Goal: Contribute content

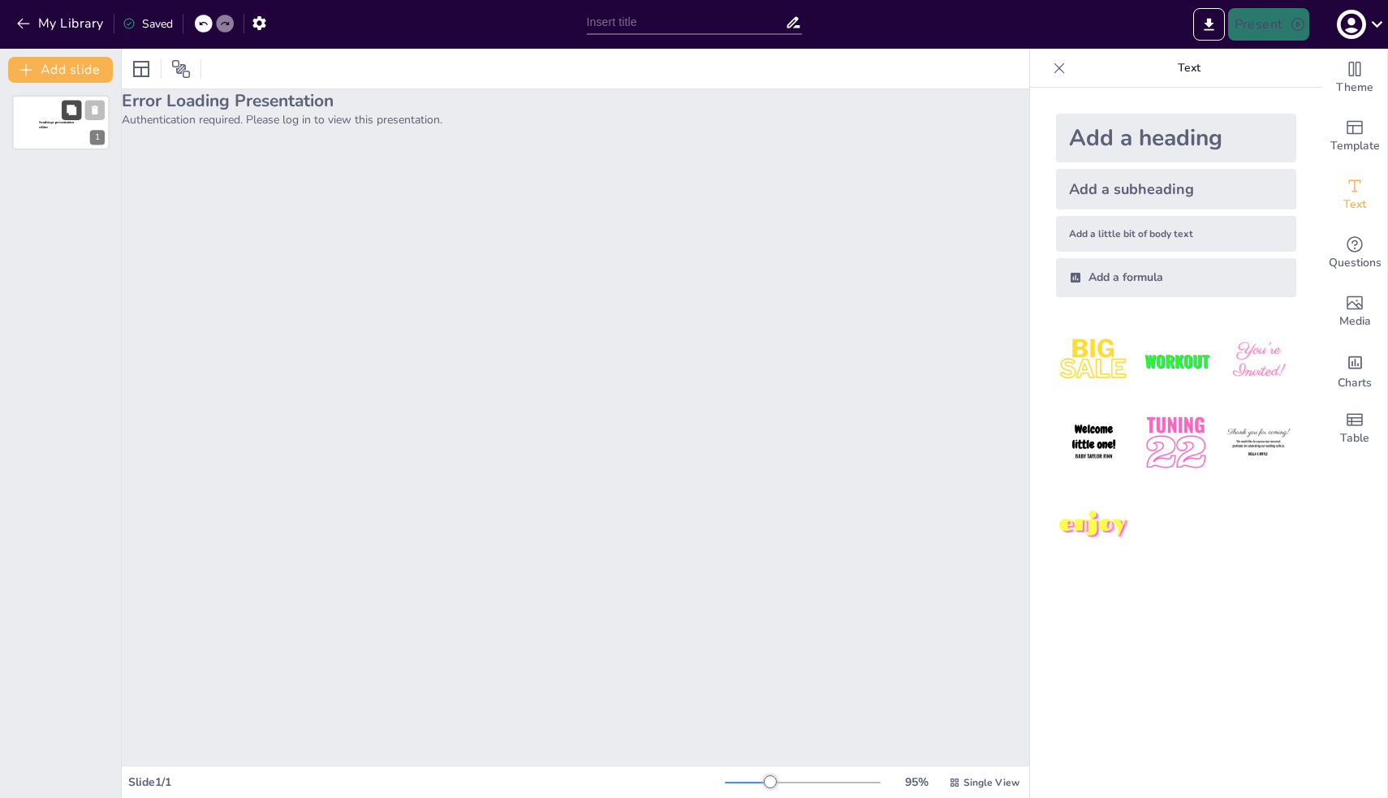
click at [64, 116] on button at bounding box center [71, 109] width 19 height 19
click at [37, 111] on div at bounding box center [60, 122] width 97 height 55
click at [42, 174] on div at bounding box center [60, 183] width 97 height 55
click at [32, 26] on button "My Library" at bounding box center [61, 24] width 98 height 26
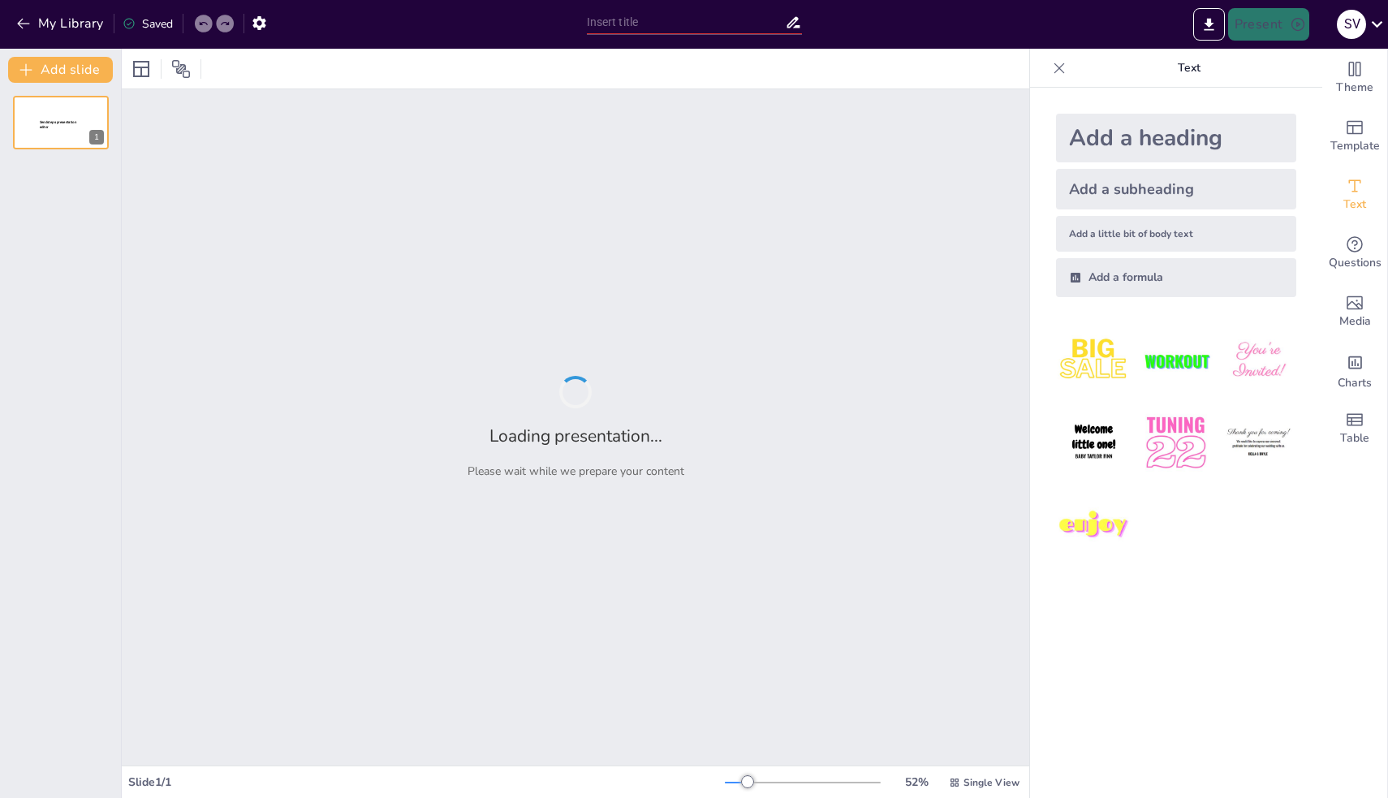
type input "Типи внутрішньоособистісних ресурсів у контексті подолання стресу"
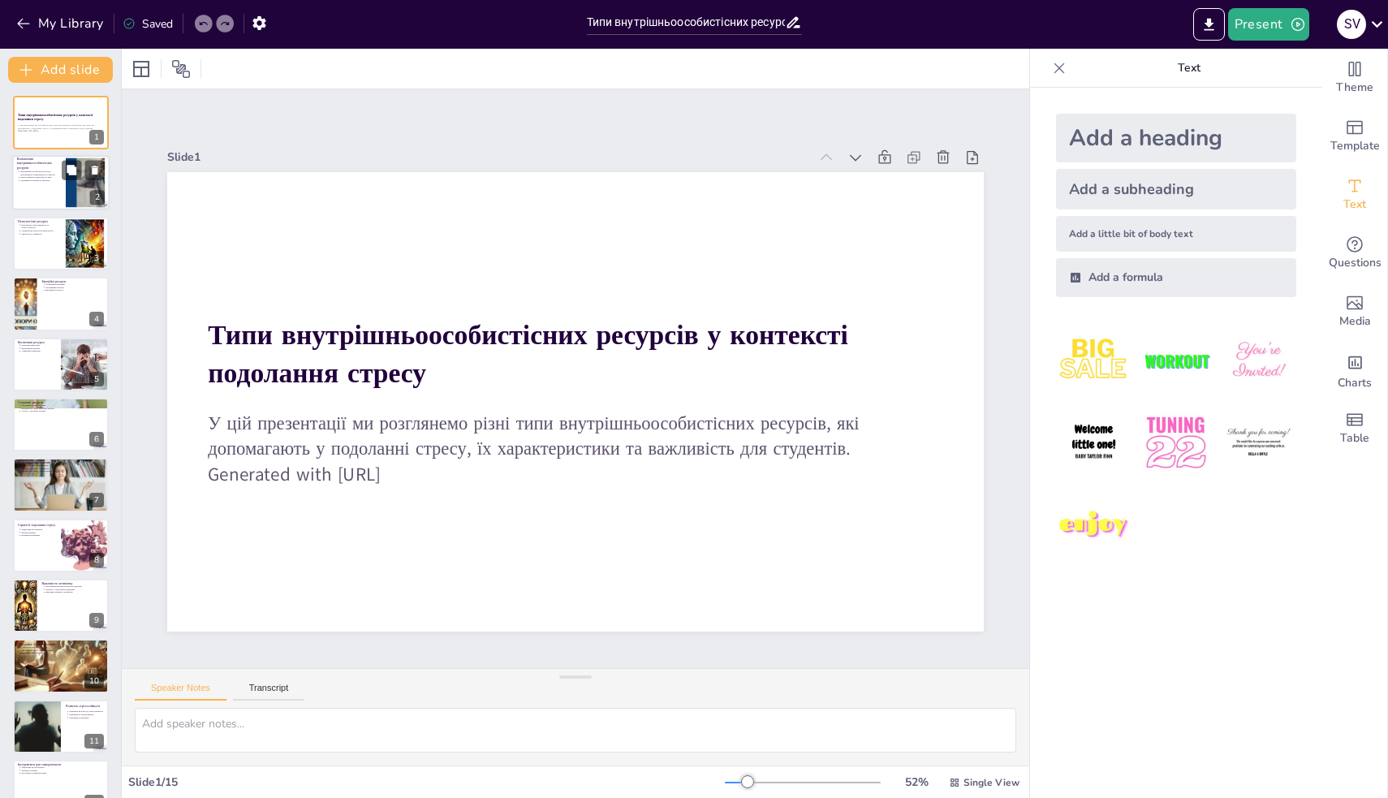
click at [58, 180] on p "Підтримка психічного здоров'я" at bounding box center [40, 180] width 41 height 3
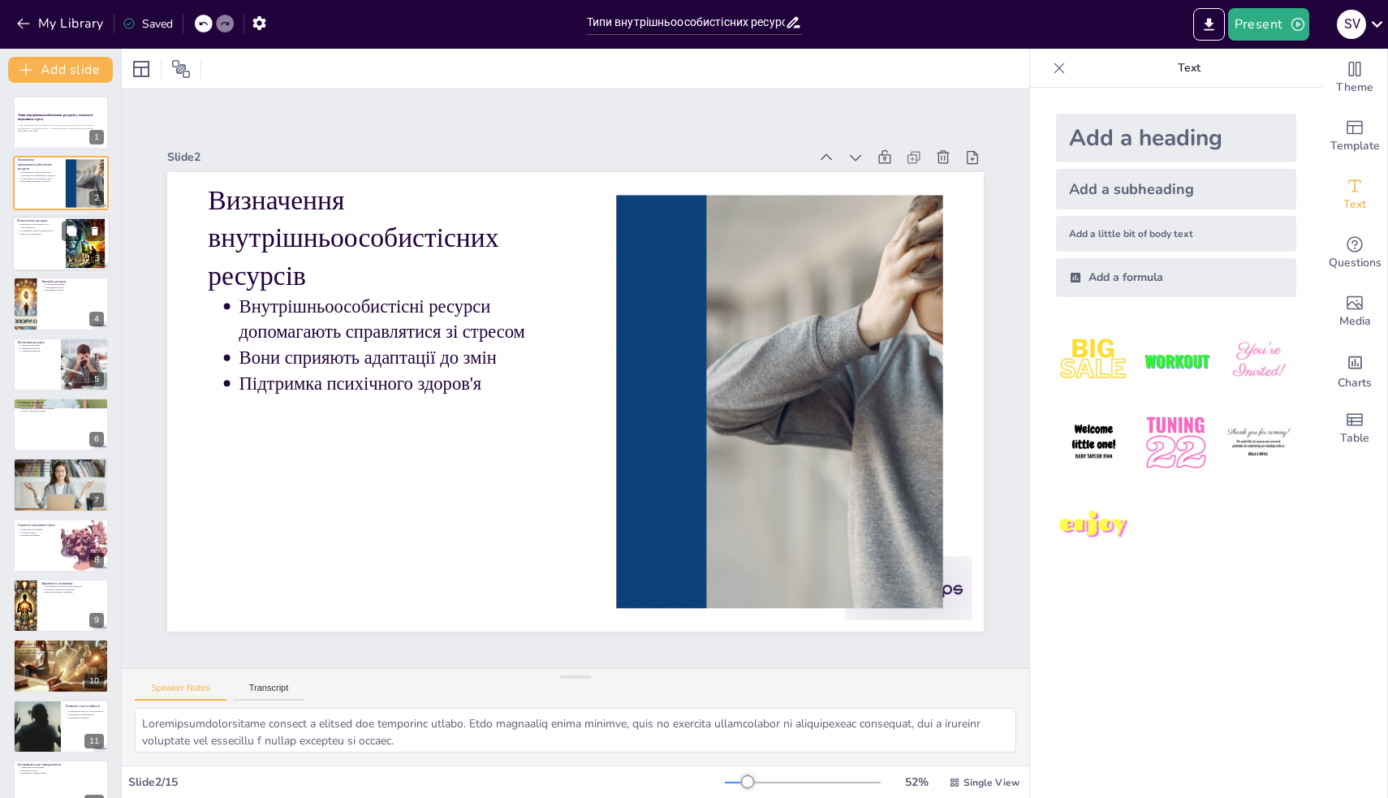
click at [50, 244] on div at bounding box center [60, 243] width 97 height 55
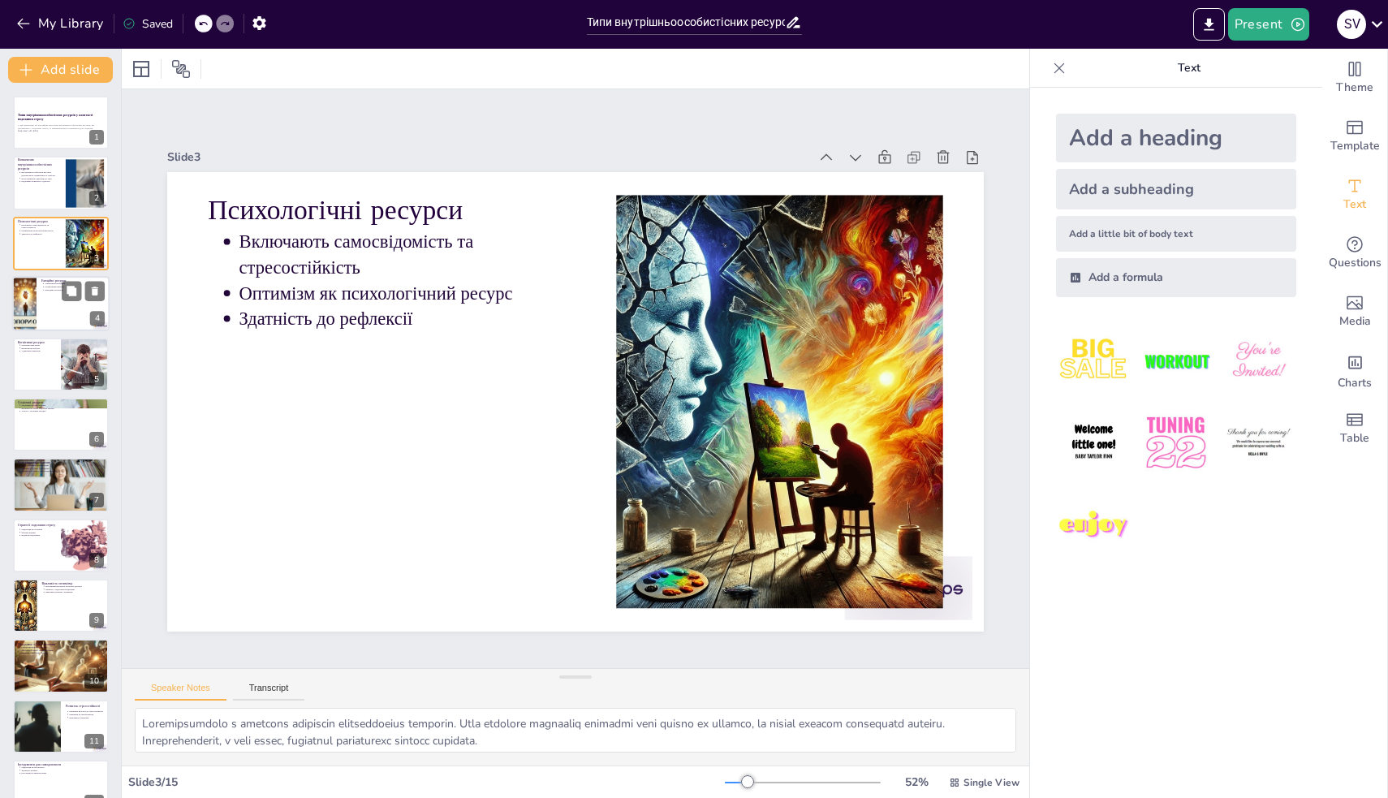
click at [53, 296] on div at bounding box center [60, 303] width 97 height 55
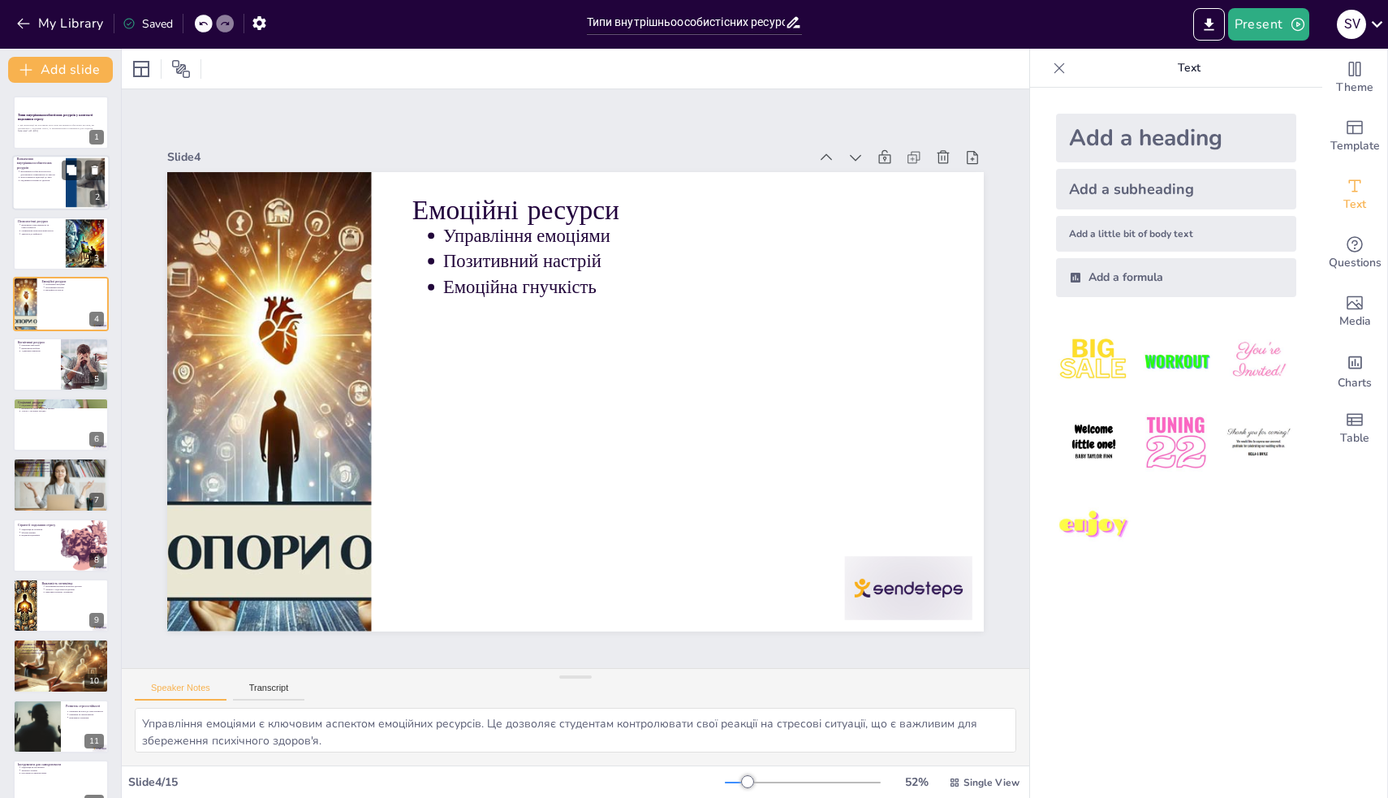
click at [83, 170] on div at bounding box center [83, 170] width 43 height 19
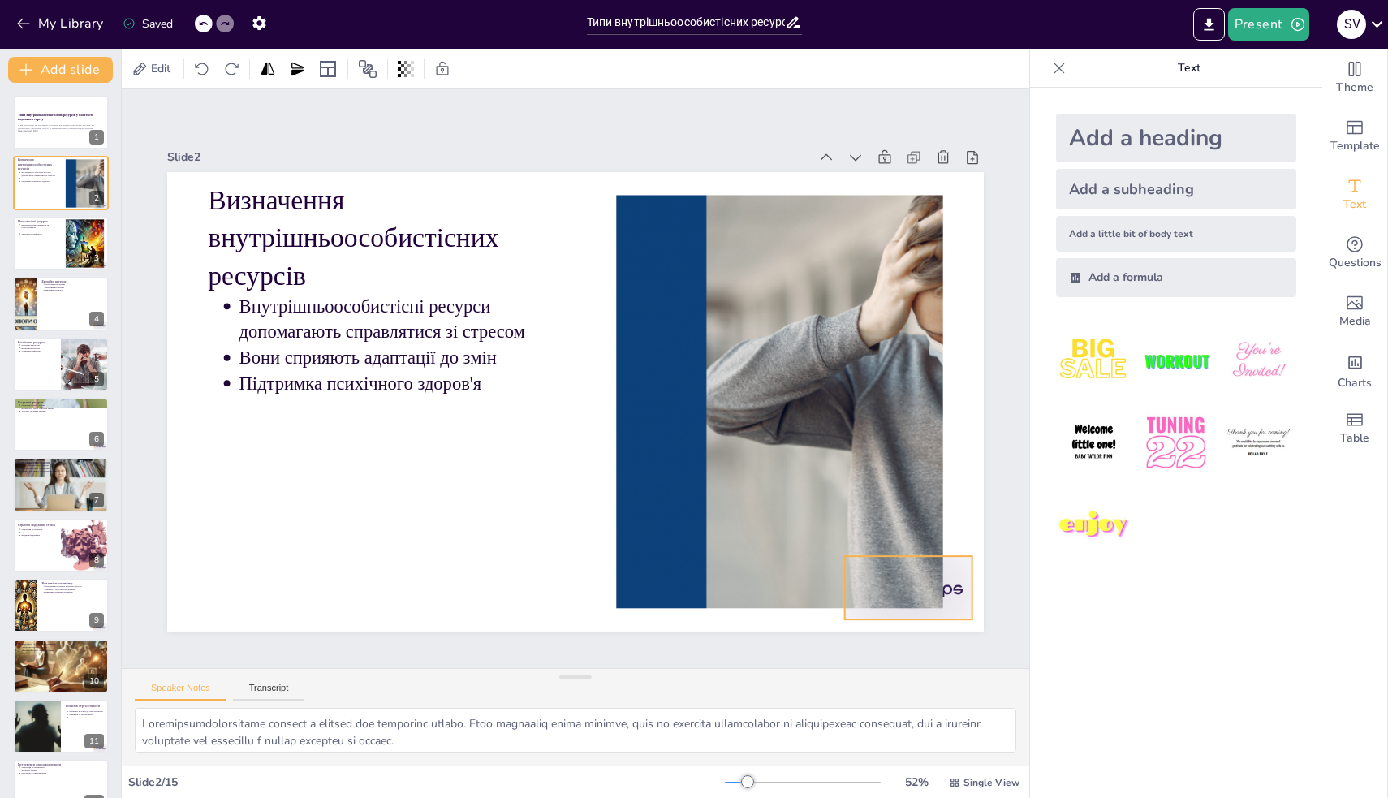
click at [485, 679] on div at bounding box center [440, 748] width 89 height 138
click at [70, 242] on div at bounding box center [85, 243] width 87 height 50
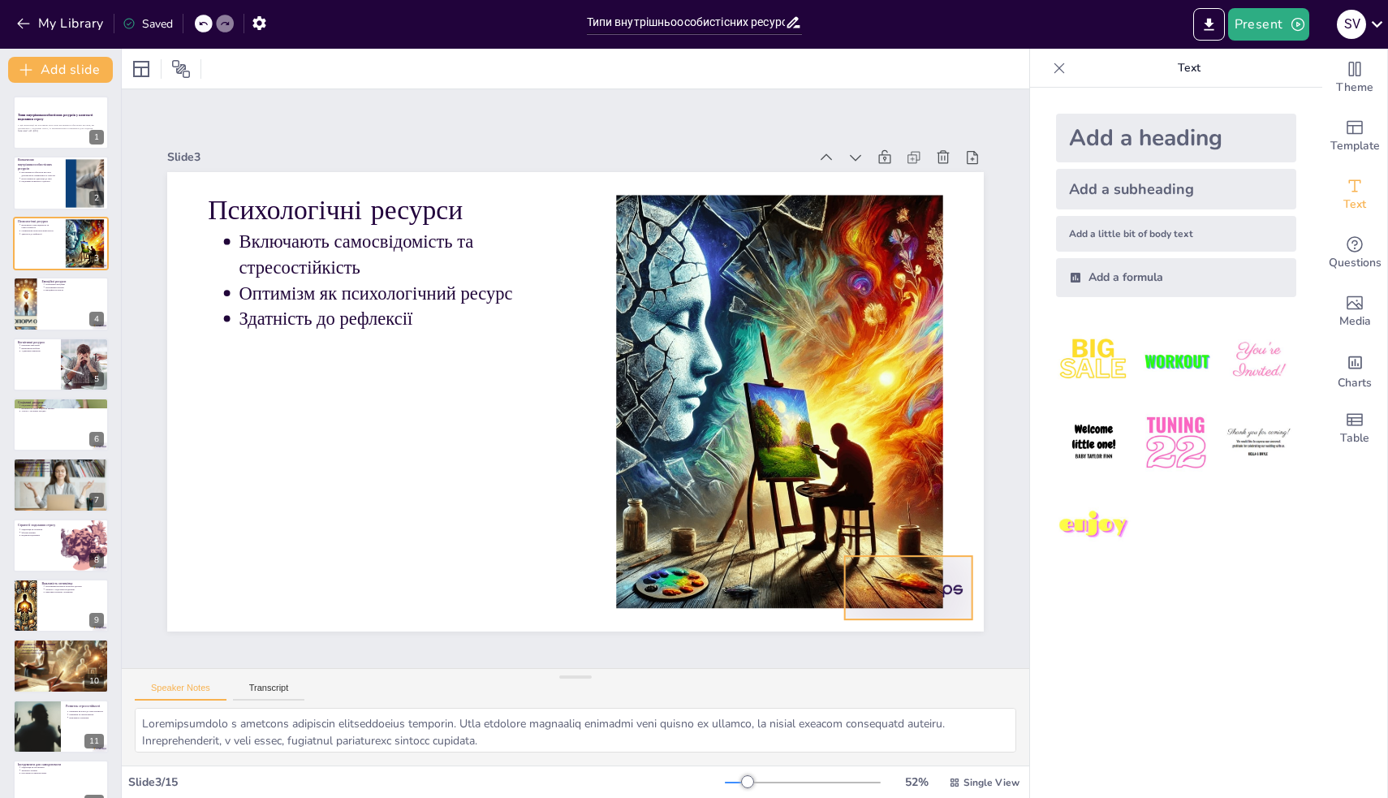
click at [529, 689] on div at bounding box center [479, 759] width 100 height 141
click at [47, 300] on div at bounding box center [60, 303] width 97 height 55
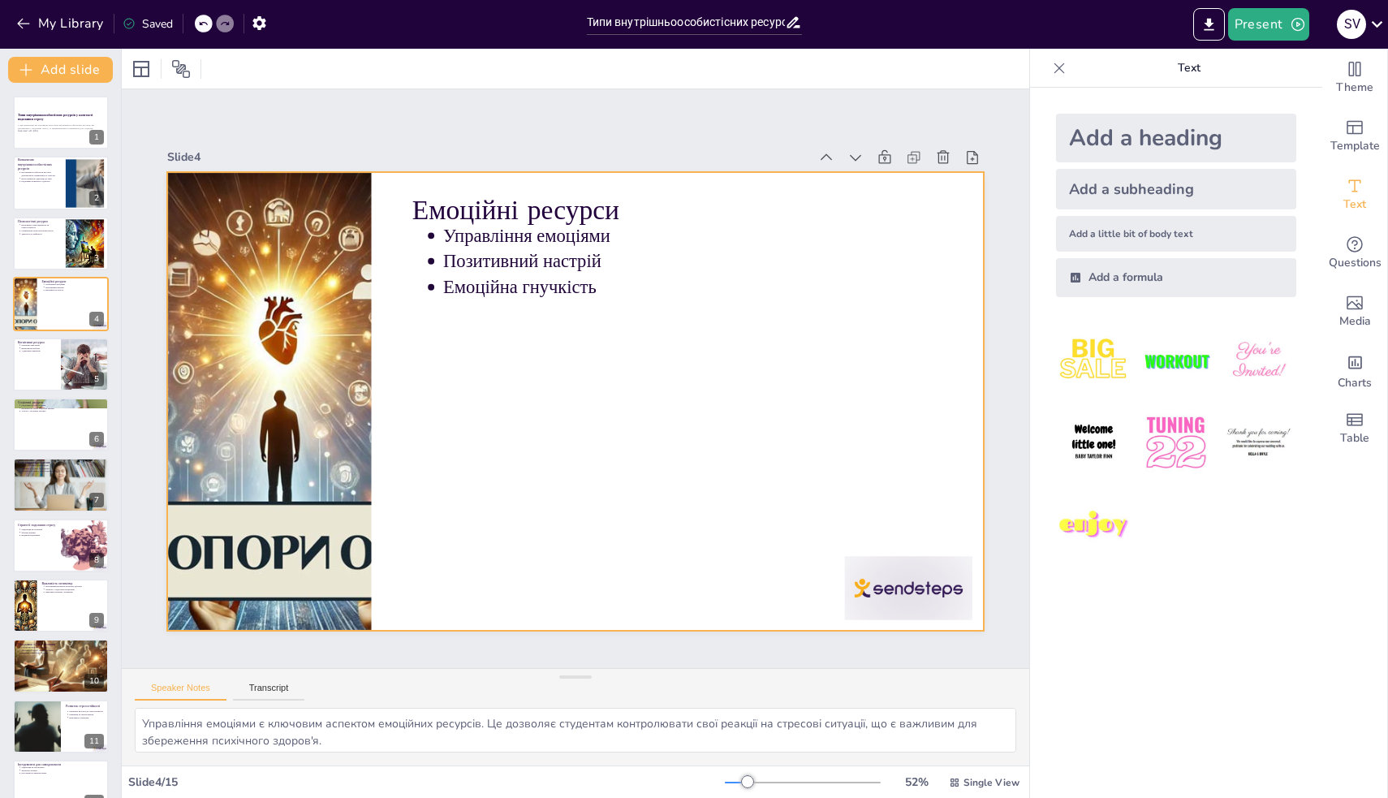
click at [830, 666] on div at bounding box center [759, 725] width 142 height 119
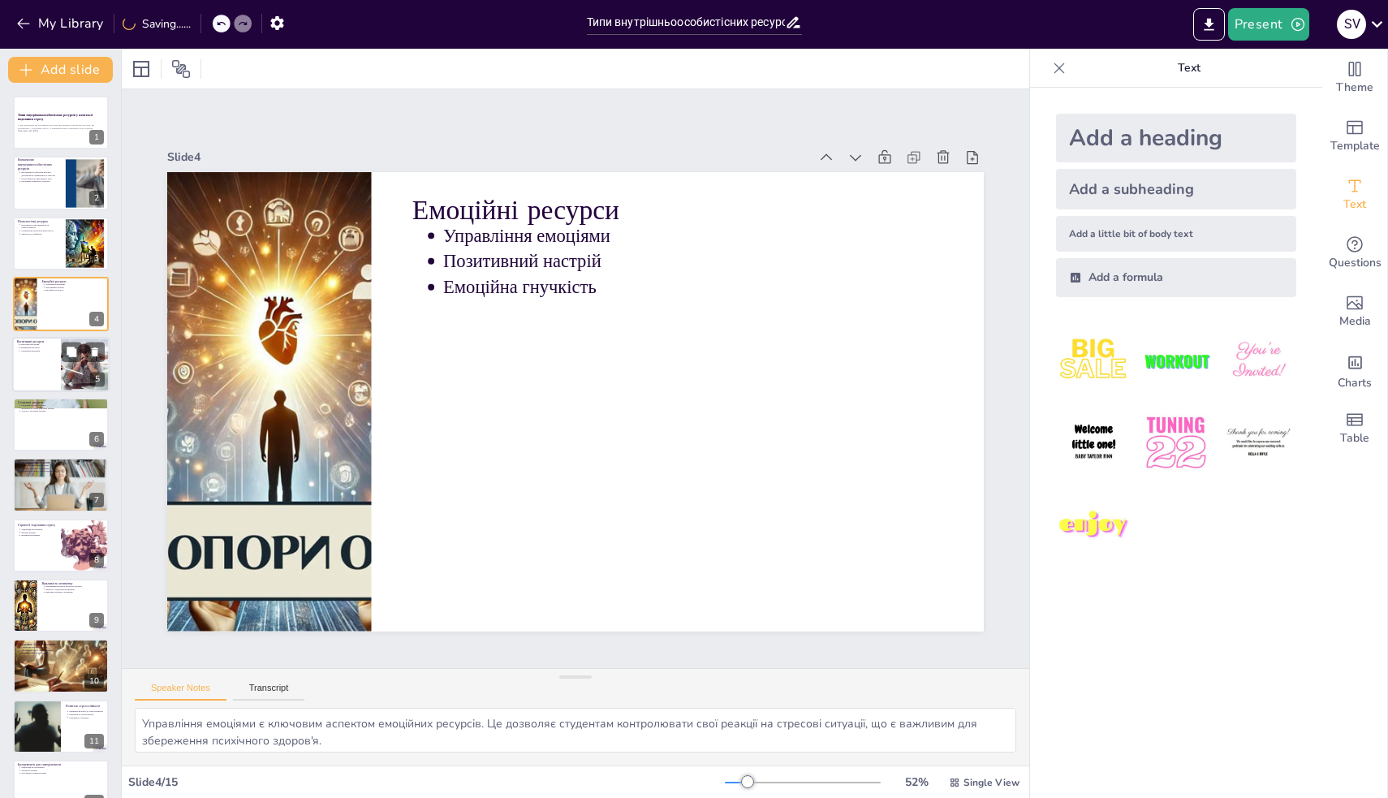
click at [60, 378] on div at bounding box center [60, 364] width 97 height 55
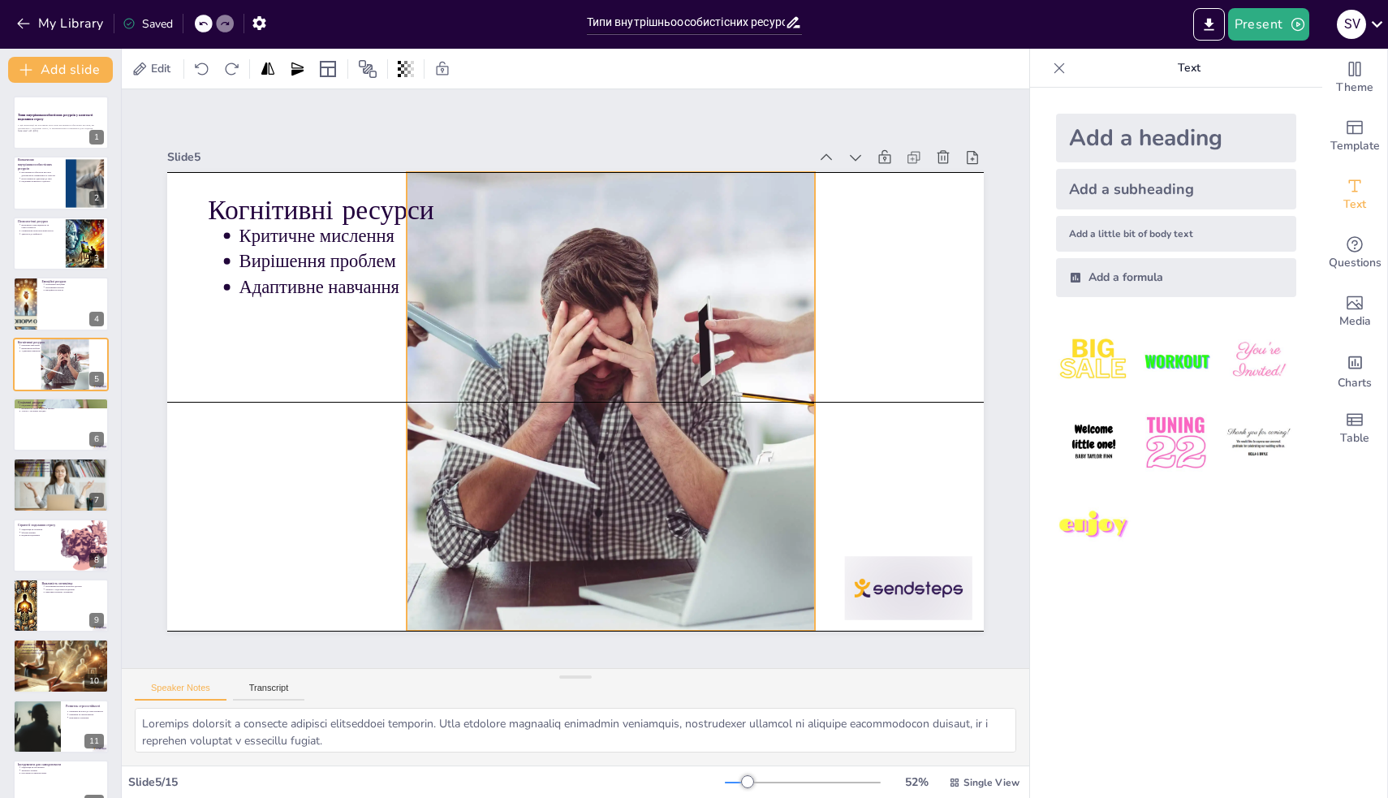
drag, startPoint x: 872, startPoint y: 475, endPoint x: 645, endPoint y: 471, distance: 227.3
click at [645, 471] on div at bounding box center [549, 411] width 524 height 694
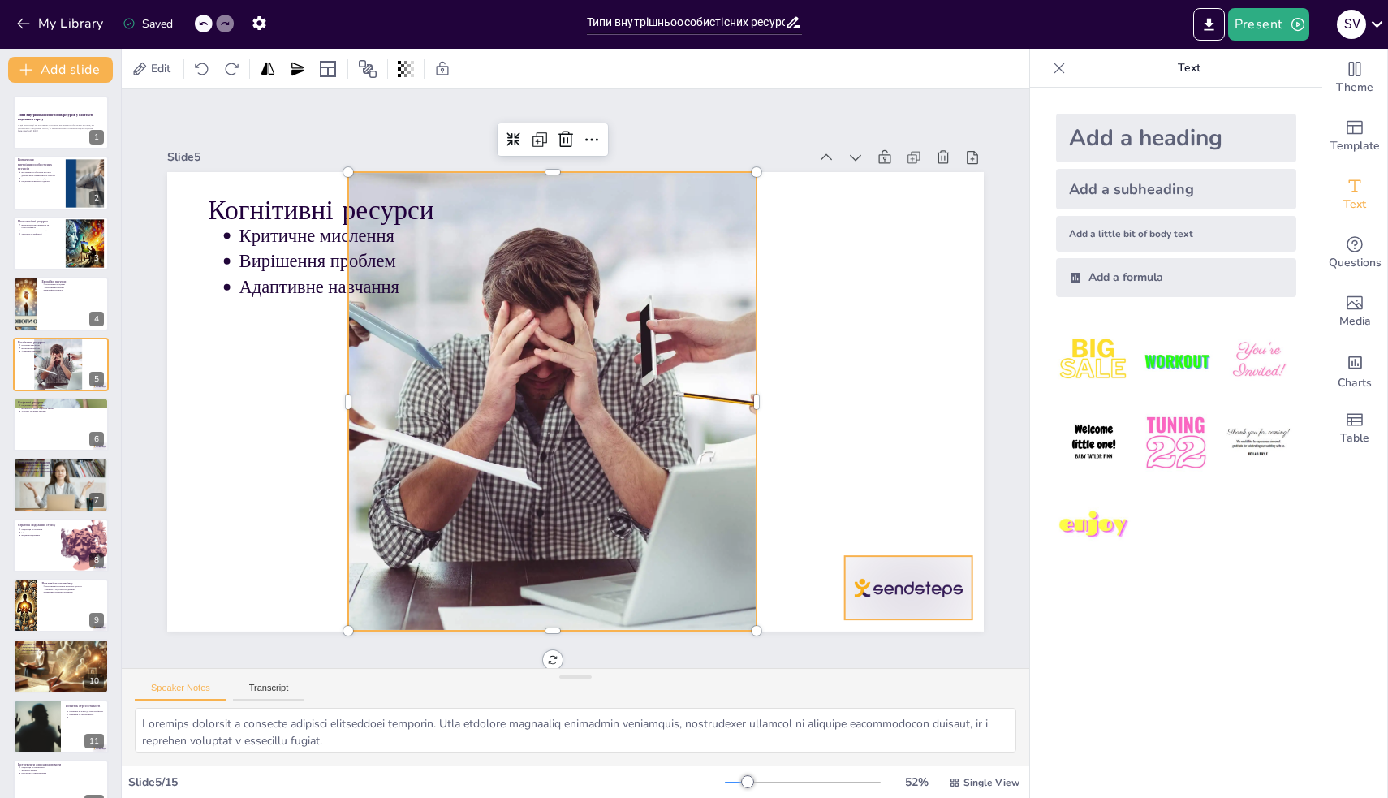
click at [866, 650] on div at bounding box center [794, 705] width 143 height 110
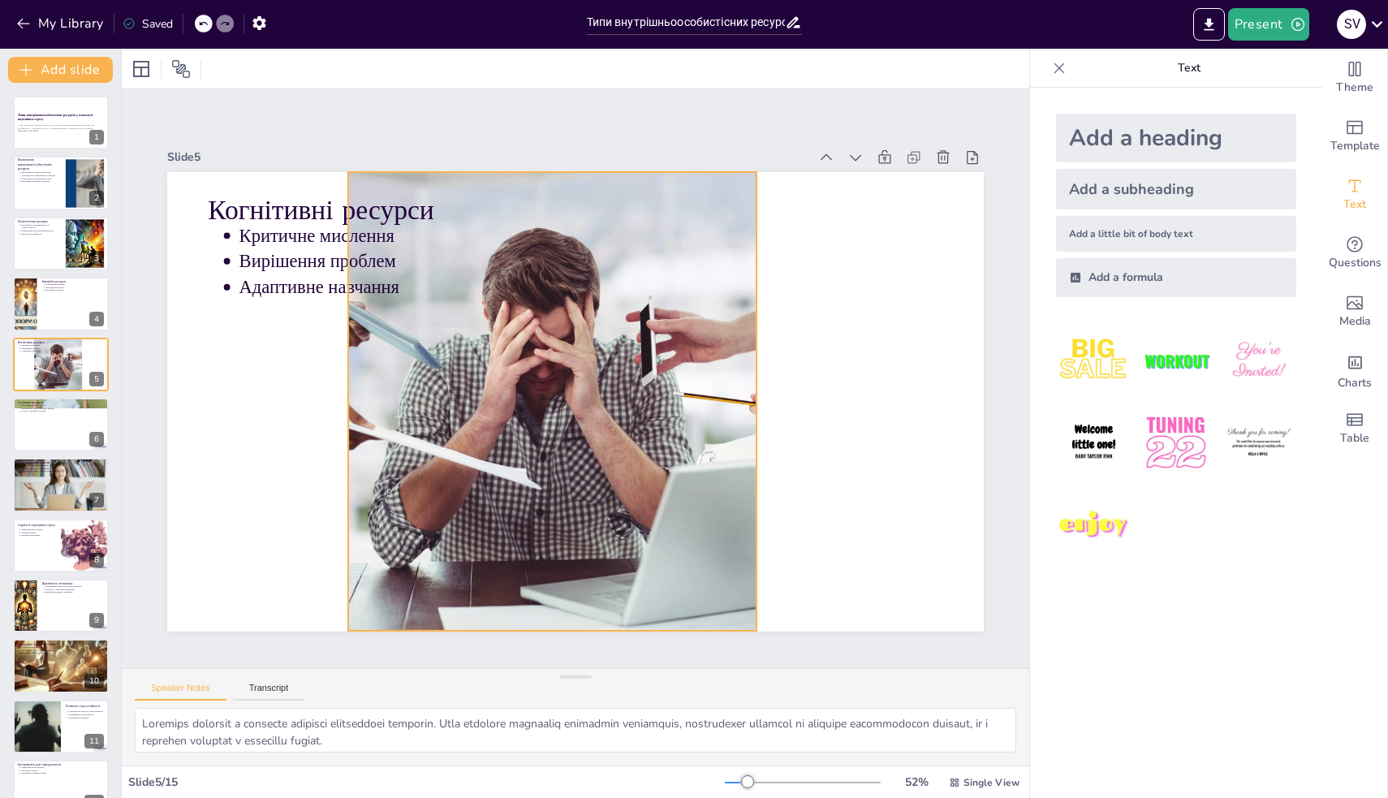
click at [677, 490] on div at bounding box center [542, 382] width 795 height 753
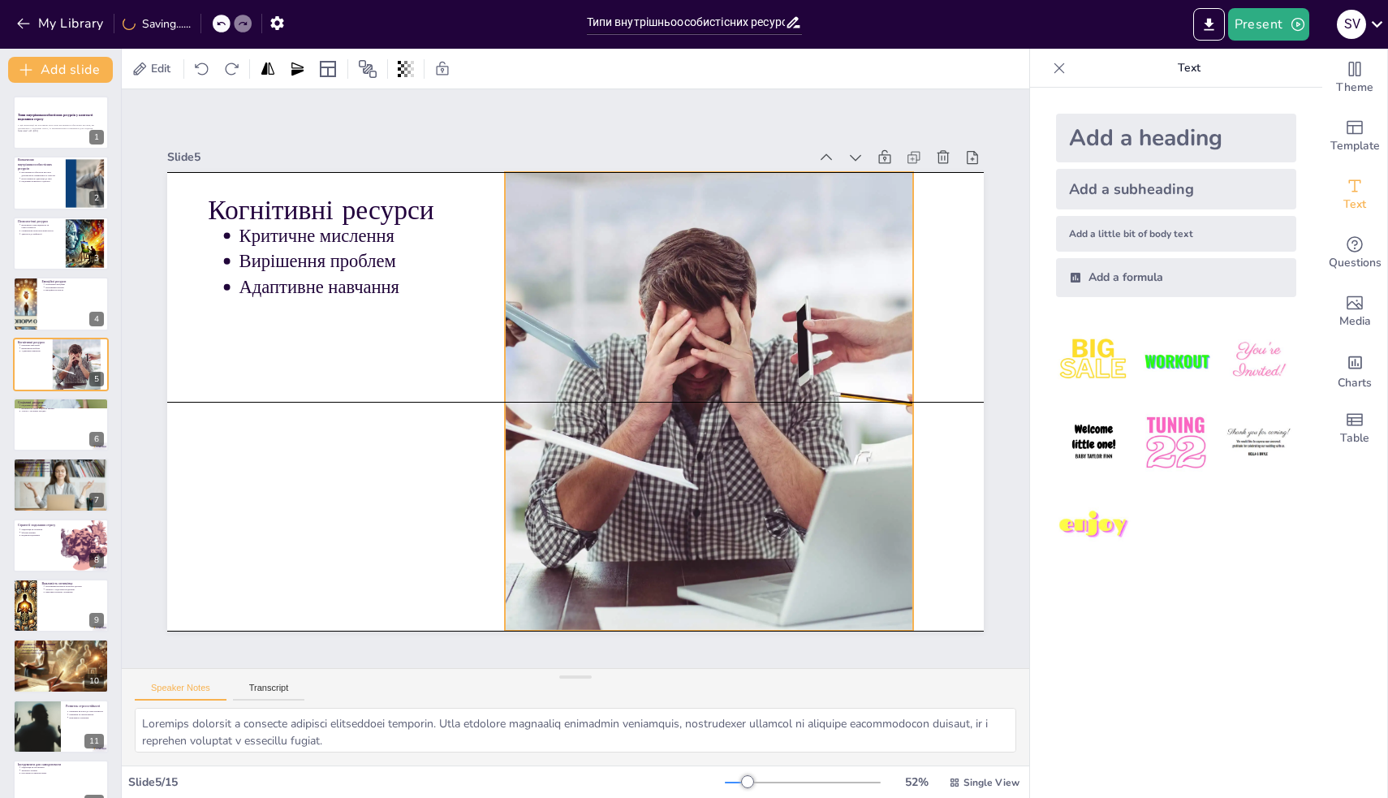
drag, startPoint x: 636, startPoint y: 476, endPoint x: 825, endPoint y: 475, distance: 188.3
click at [823, 475] on div at bounding box center [670, 475] width 795 height 753
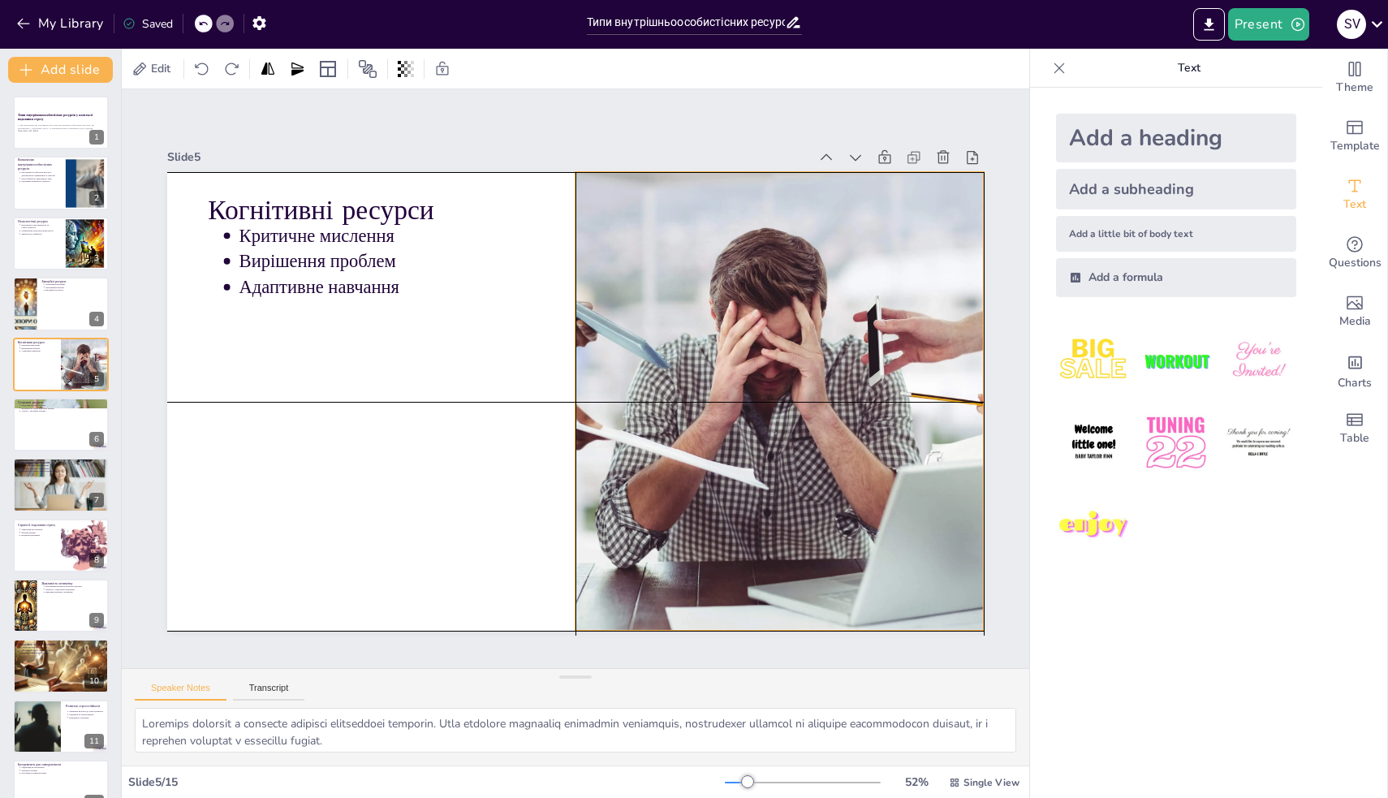
drag, startPoint x: 827, startPoint y: 475, endPoint x: 867, endPoint y: 480, distance: 40.1
click at [867, 480] on div at bounding box center [763, 462] width 760 height 637
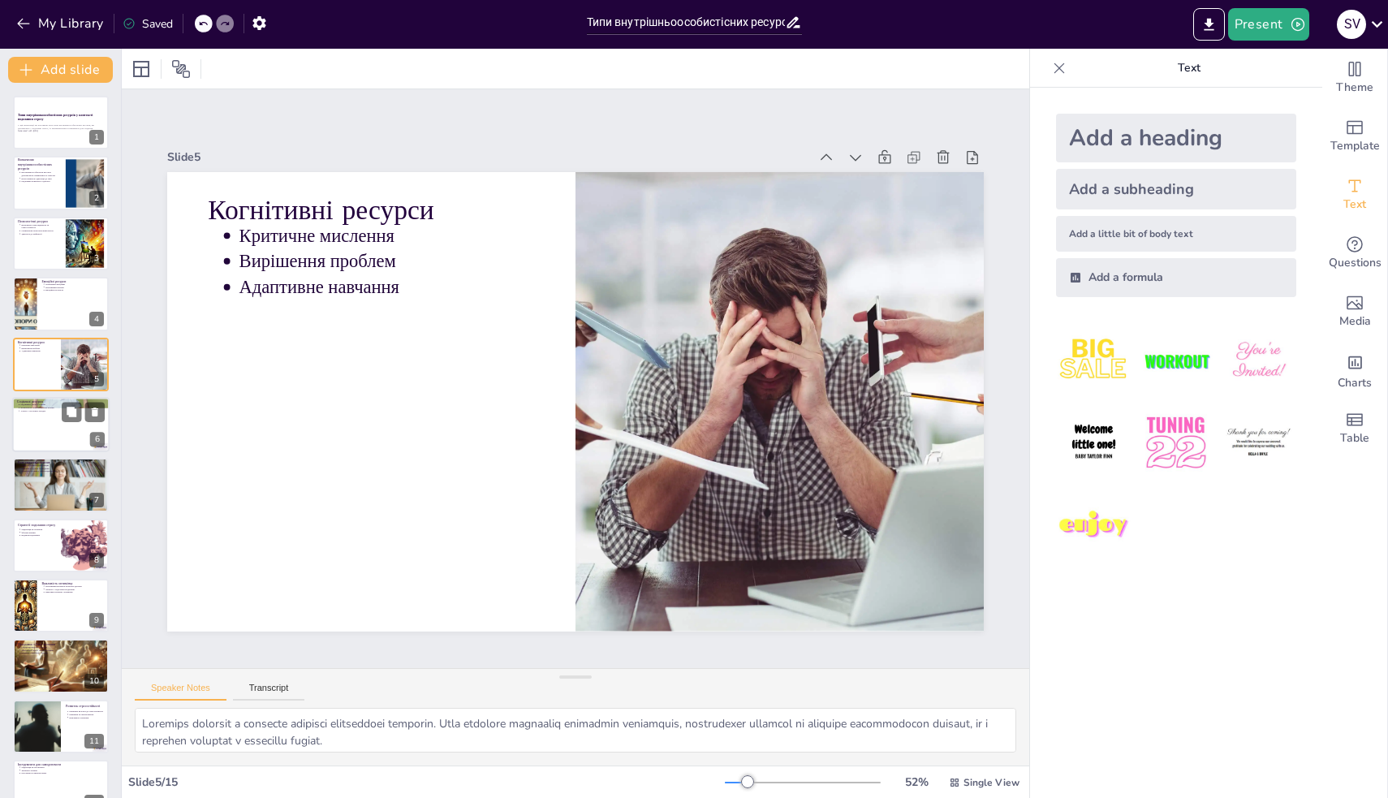
click at [49, 425] on div at bounding box center [60, 424] width 97 height 55
type textarea "Loremipsu d sita consec ad elitse d eiusmodt incididu utl etdolorem. Aliq enima…"
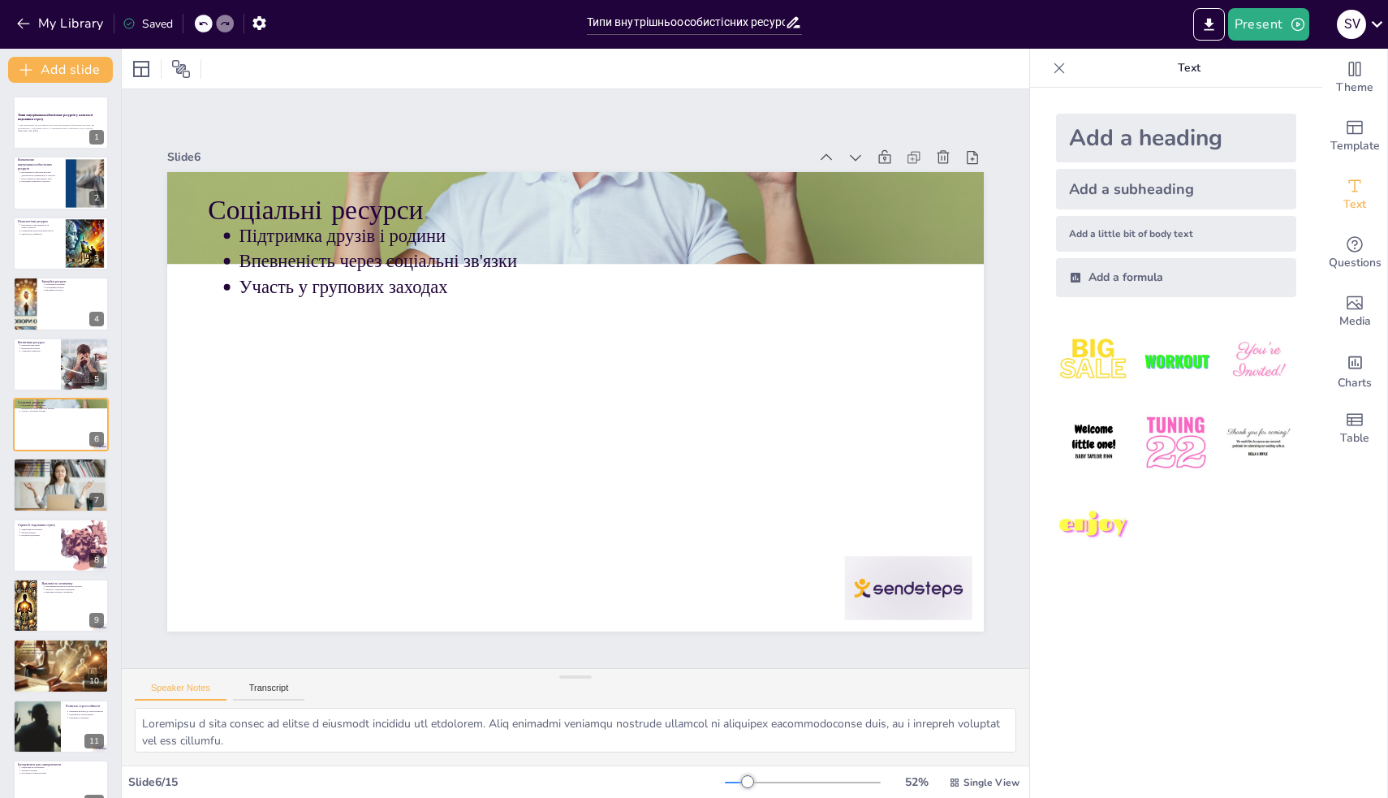
click at [62, 40] on div "My Library Saved" at bounding box center [289, 22] width 579 height 45
click at [60, 37] on div "My Library" at bounding box center [61, 24] width 98 height 27
click at [28, 22] on icon "button" at bounding box center [23, 23] width 16 height 16
